Goal: Complete application form

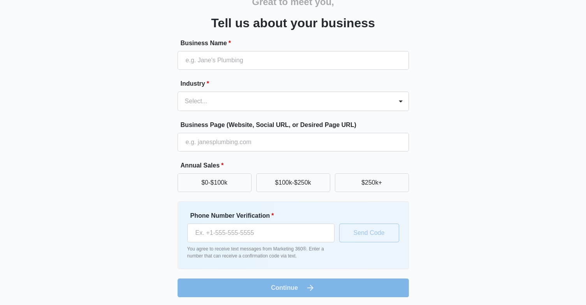
scroll to position [44, 0]
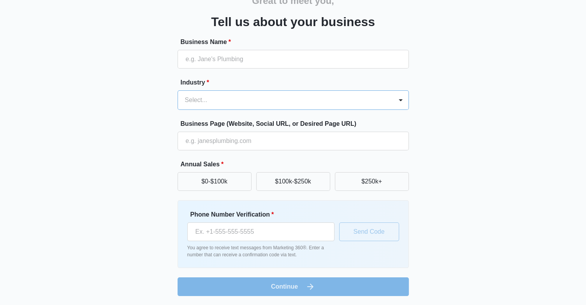
click at [228, 103] on div at bounding box center [284, 100] width 198 height 11
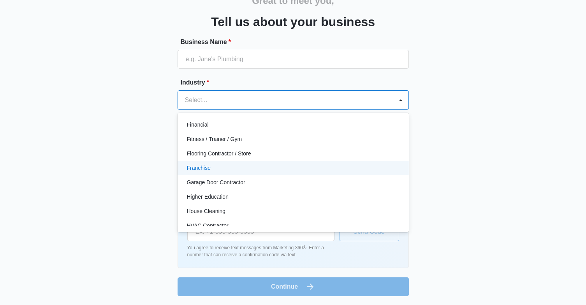
scroll to position [273, 0]
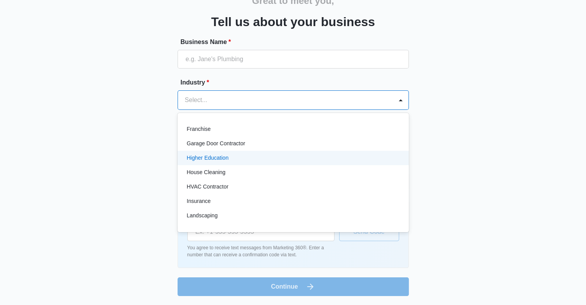
click at [243, 156] on div "Higher Education" at bounding box center [292, 158] width 211 height 8
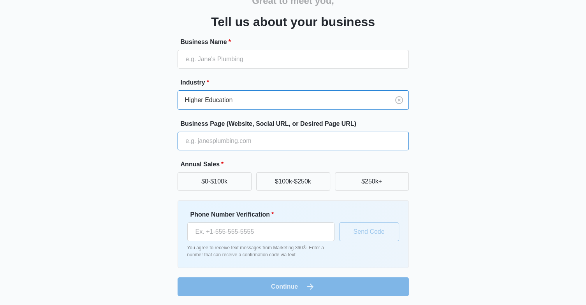
click at [233, 143] on input "Business Page (Website, Social URL, or Desired Page URL)" at bounding box center [293, 141] width 231 height 19
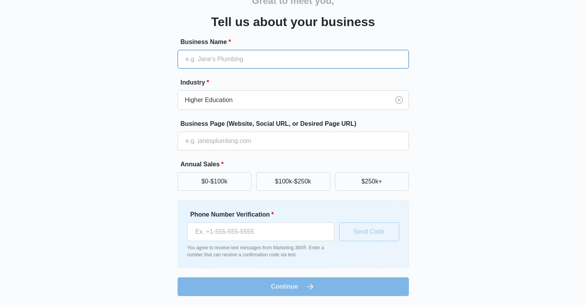
click at [238, 60] on input "Business Name *" at bounding box center [293, 59] width 231 height 19
type input "Still Configuring"
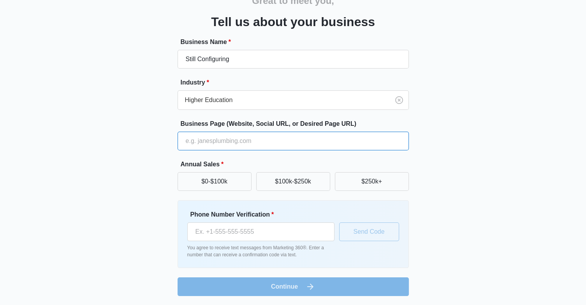
click at [235, 141] on input "Business Page (Website, Social URL, or Desired Page URL)" at bounding box center [293, 141] width 231 height 19
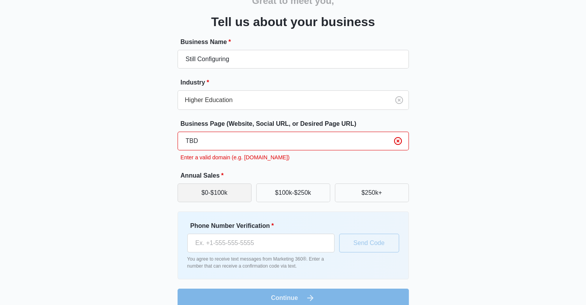
type input "TBD"
click at [232, 188] on button "$0-$100k" at bounding box center [215, 192] width 74 height 19
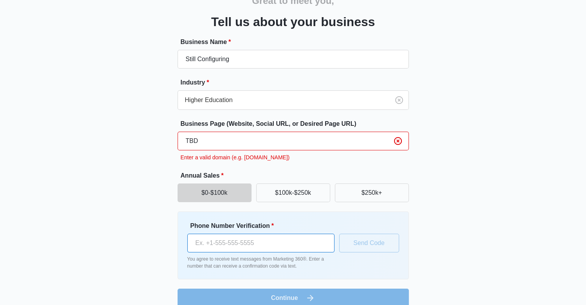
click at [232, 249] on input "Phone Number Verification *" at bounding box center [260, 243] width 147 height 19
type input "[PHONE_NUMBER]"
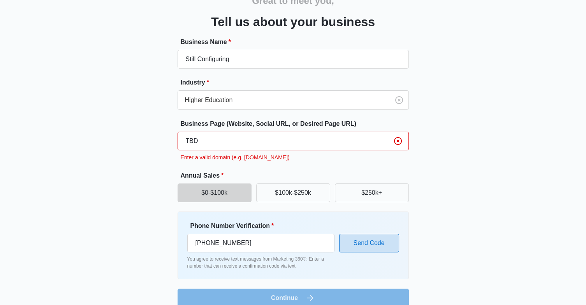
click at [369, 244] on button "Send Code" at bounding box center [369, 243] width 60 height 19
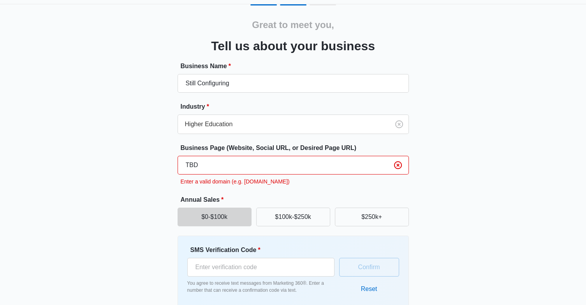
scroll to position [0, 0]
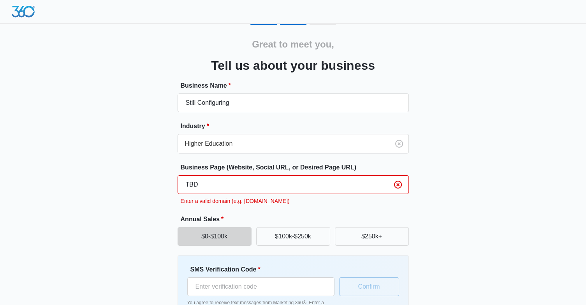
click at [30, 11] on img at bounding box center [23, 12] width 23 height 12
click at [24, 16] on img at bounding box center [23, 12] width 23 height 12
